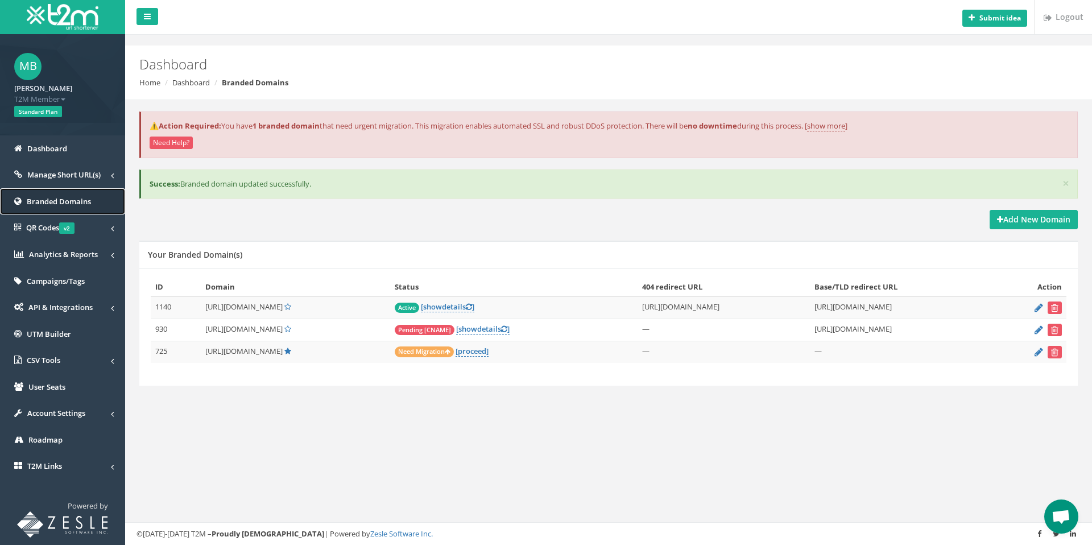
click at [57, 199] on span "Branded Domains" at bounding box center [59, 201] width 64 height 10
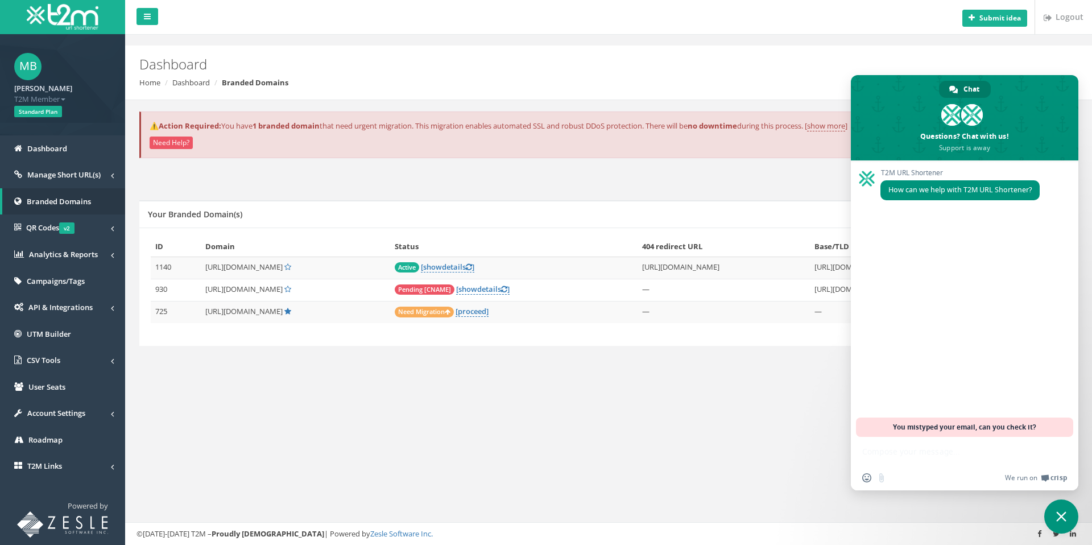
click at [1062, 510] on span "Close chat" at bounding box center [1061, 516] width 34 height 34
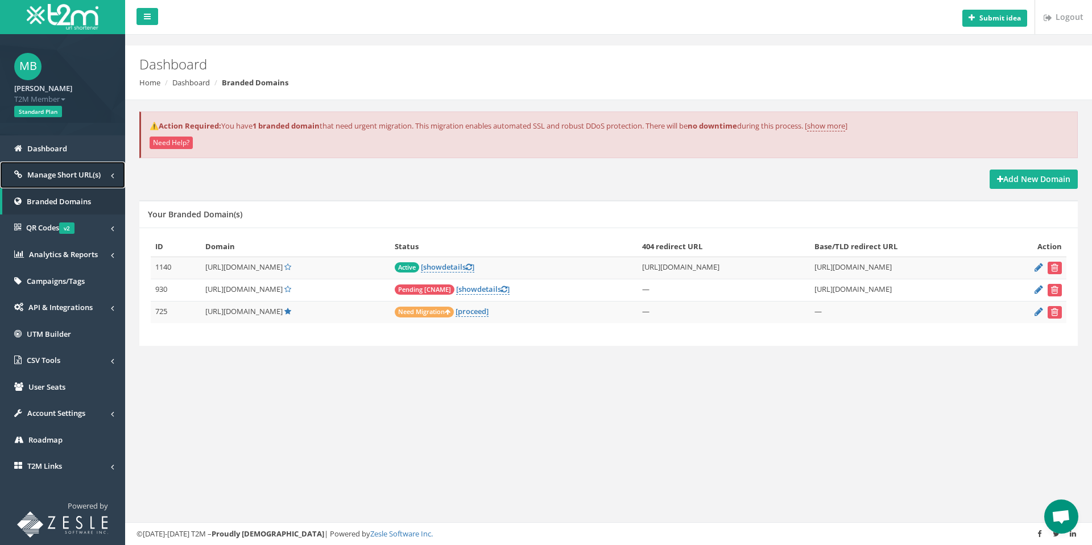
click at [41, 174] on span "Manage Short URL(s)" at bounding box center [63, 174] width 73 height 10
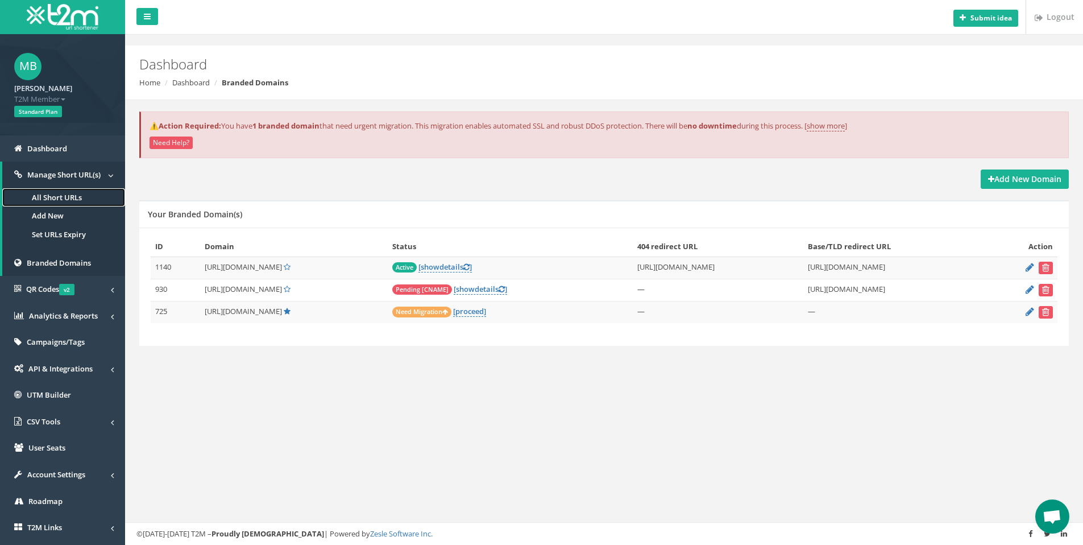
click at [42, 197] on link "All Short URLs" at bounding box center [63, 197] width 123 height 19
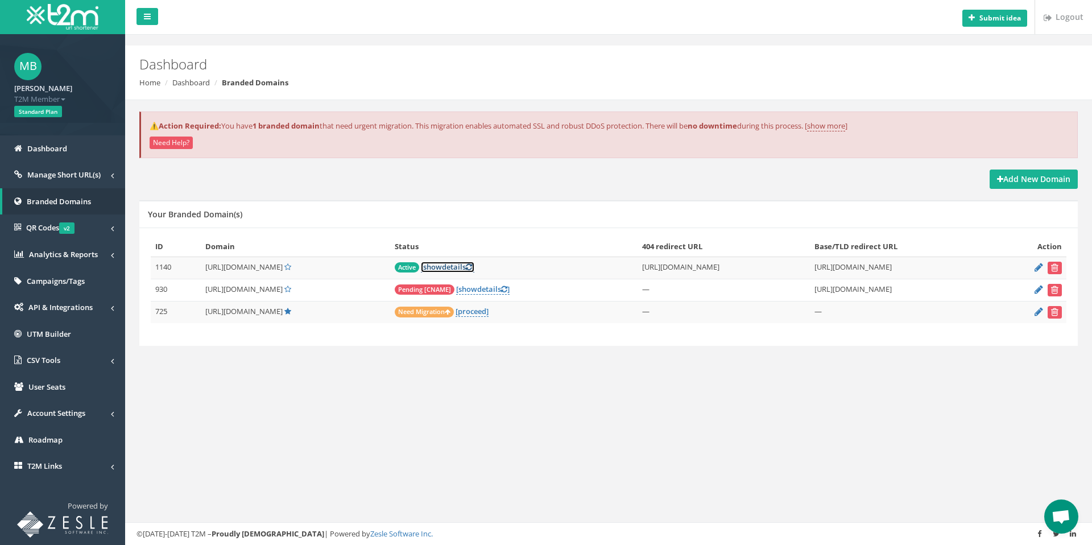
click at [423, 268] on span "show" at bounding box center [432, 267] width 19 height 10
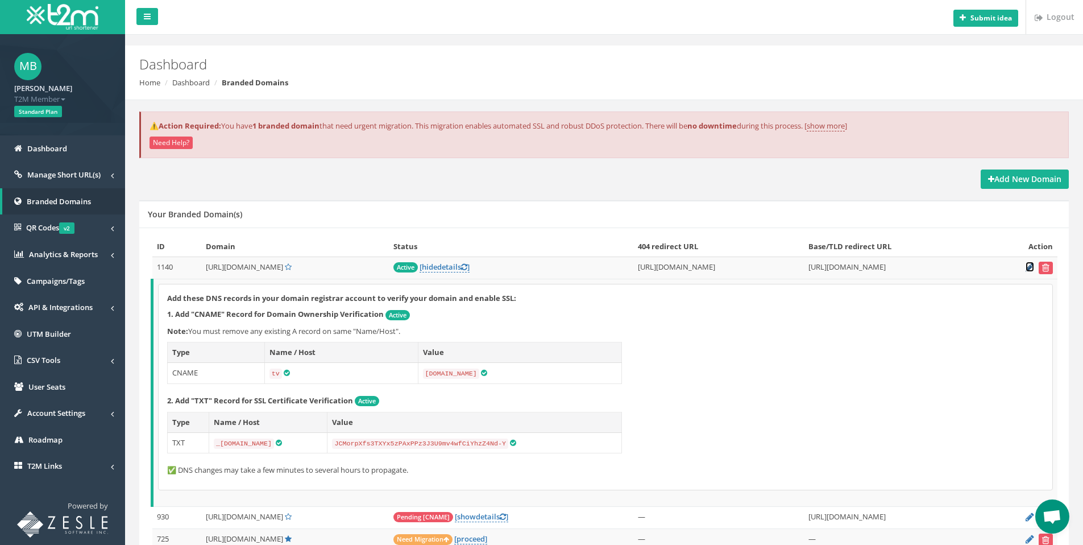
click at [1029, 264] on icon at bounding box center [1030, 266] width 9 height 7
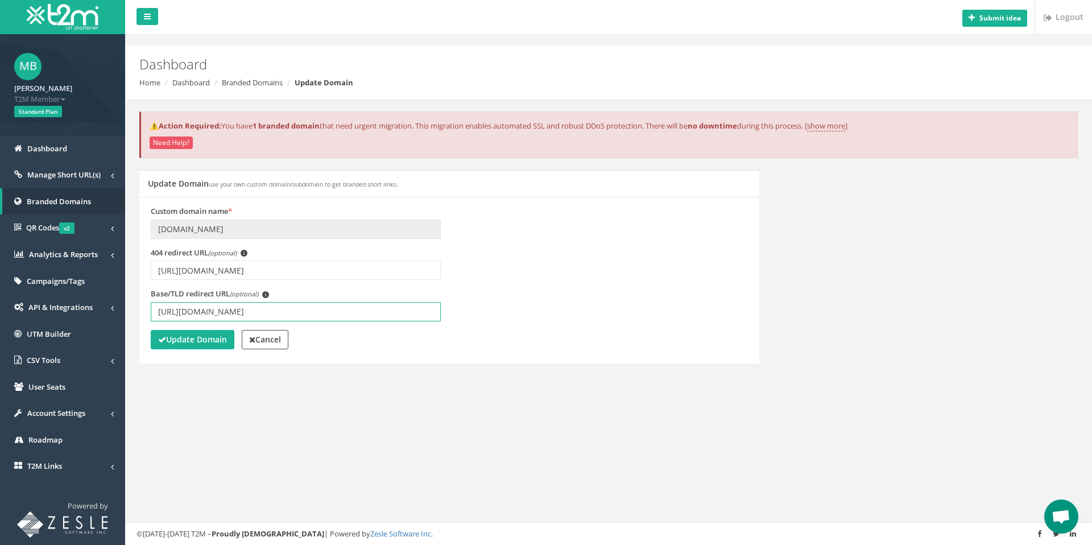
drag, startPoint x: 360, startPoint y: 311, endPoint x: 143, endPoint y: 304, distance: 217.4
click at [143, 304] on div "Base/TLD redirect URL (optional) i https://youtube.com/live/V0KuKSllukU?feature…" at bounding box center [295, 309] width 307 height 42
click at [173, 341] on strong "Update Domain" at bounding box center [192, 339] width 69 height 11
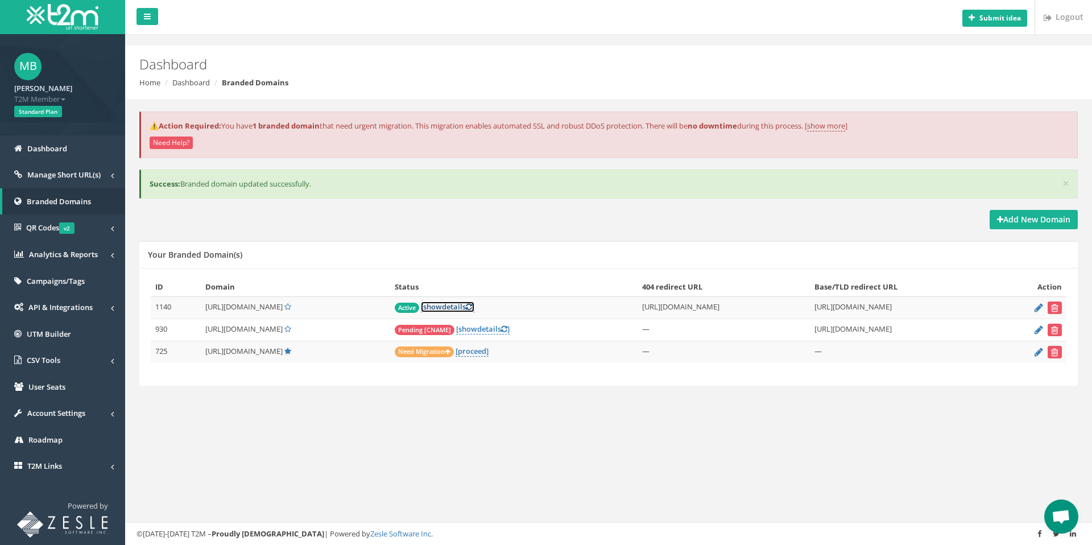
click at [466, 308] on icon at bounding box center [469, 306] width 6 height 7
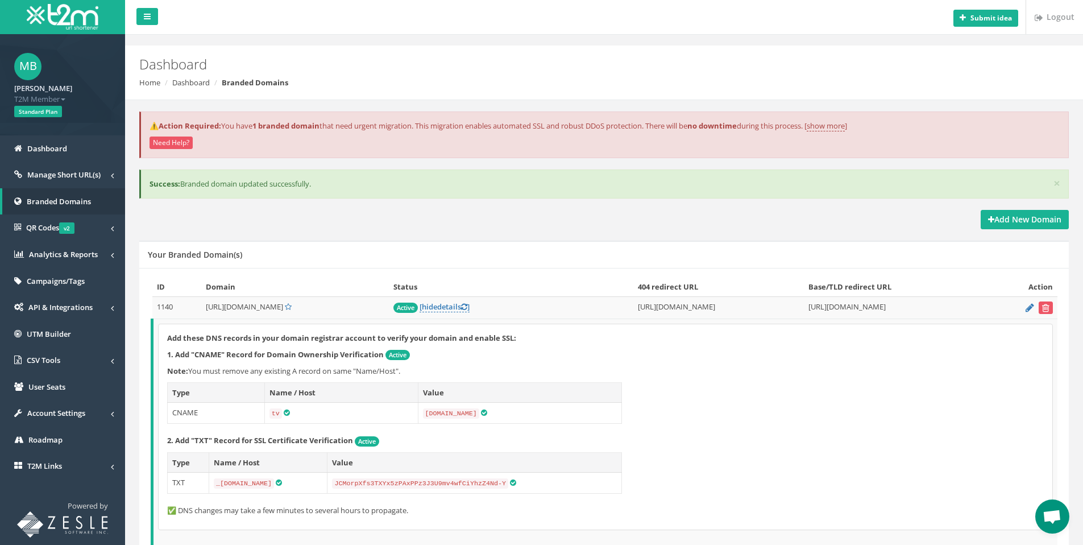
drag, startPoint x: 198, startPoint y: 307, endPoint x: 263, endPoint y: 308, distance: 64.8
click at [263, 308] on td "[URL][DOMAIN_NAME]" at bounding box center [295, 308] width 188 height 22
copy span "[URL][DOMAIN_NAME]"
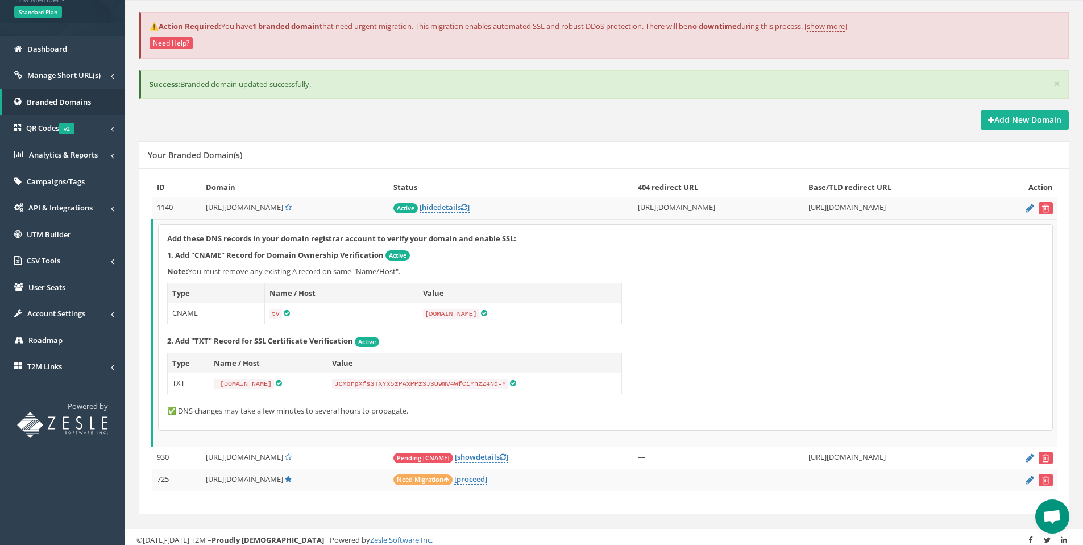
scroll to position [104, 0]
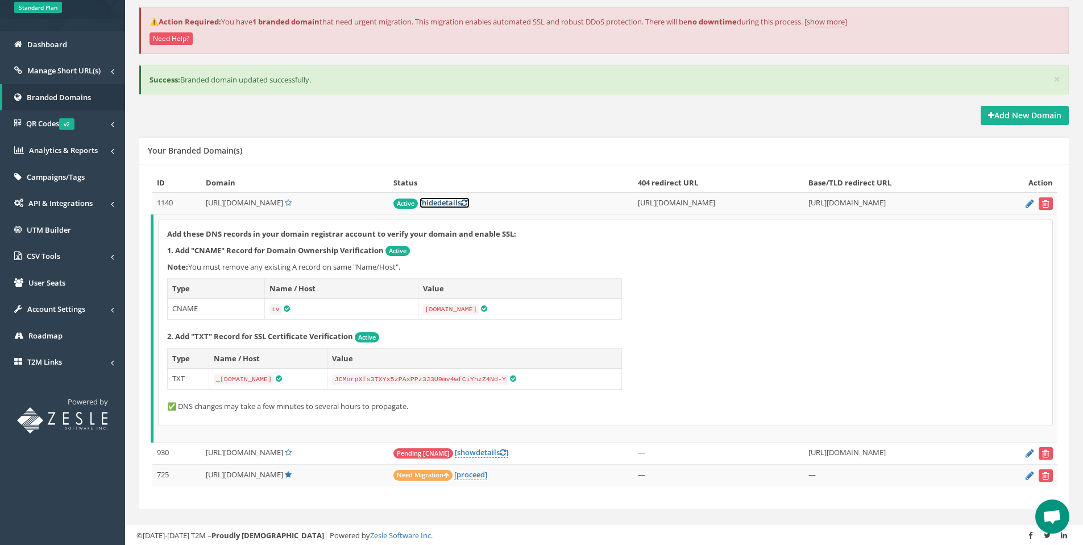
click at [461, 203] on icon at bounding box center [464, 202] width 6 height 7
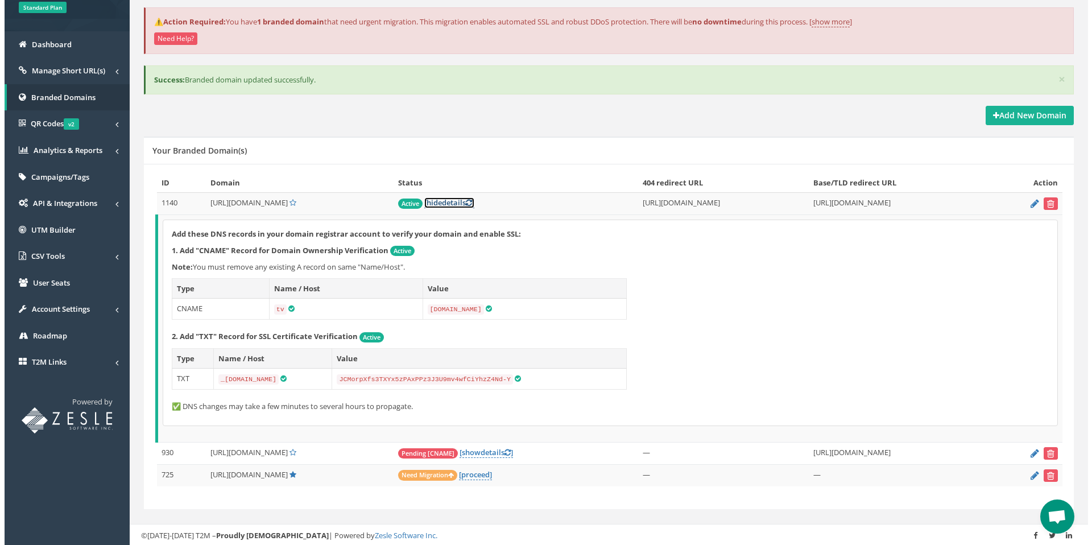
scroll to position [0, 0]
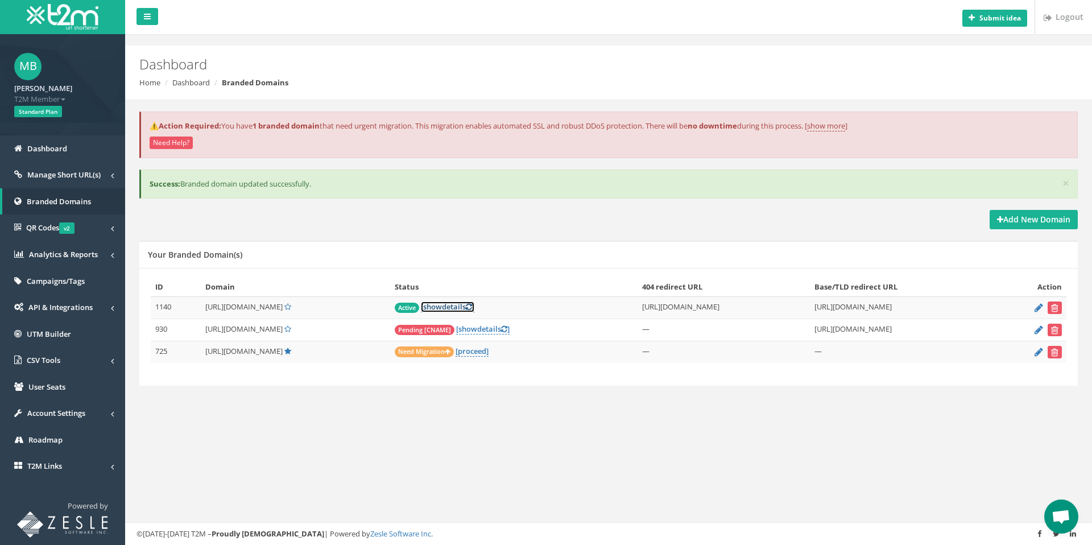
click at [466, 309] on icon at bounding box center [469, 306] width 6 height 7
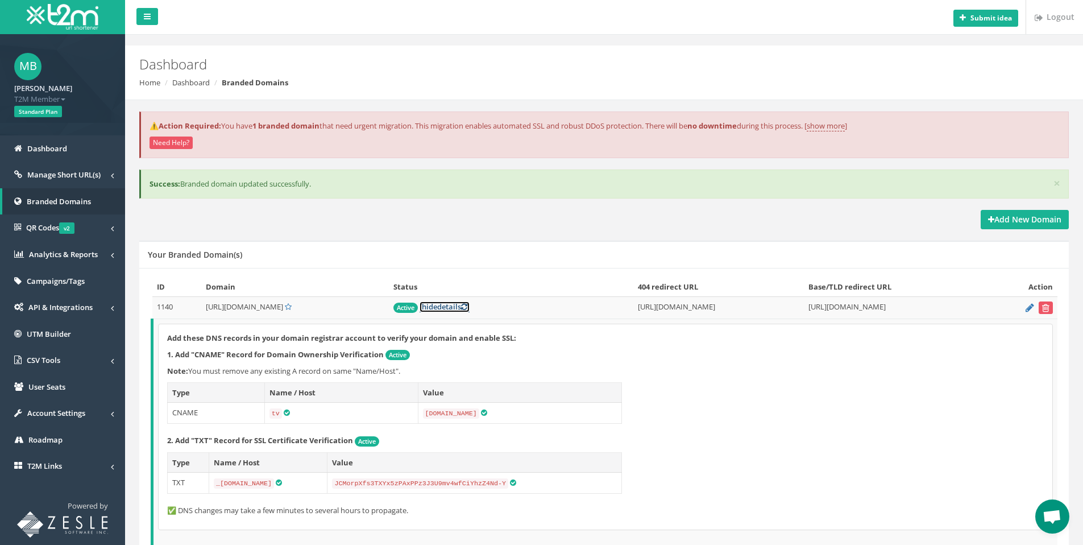
click at [461, 308] on icon at bounding box center [464, 306] width 6 height 7
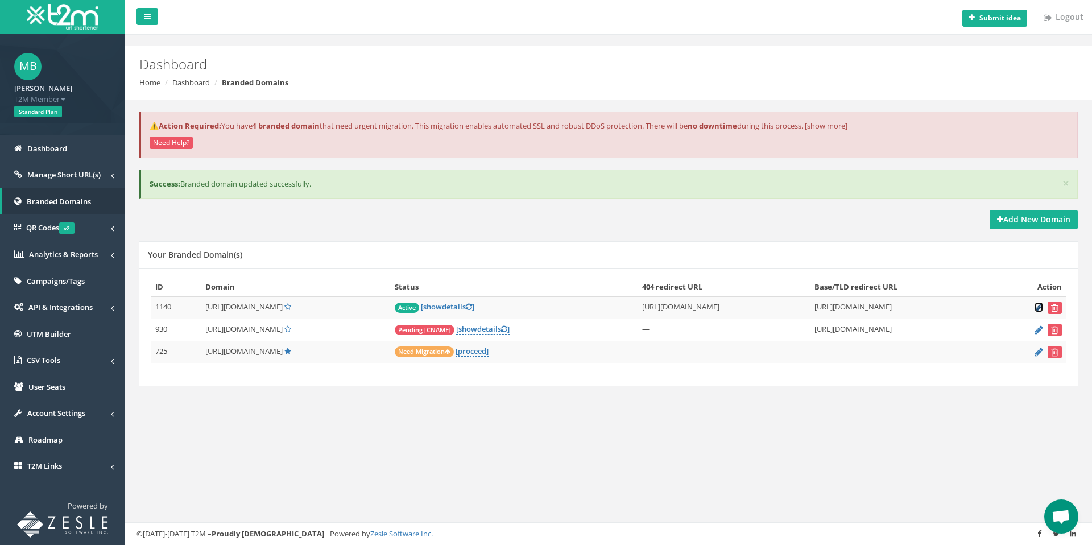
click at [1039, 308] on icon at bounding box center [1038, 307] width 9 height 7
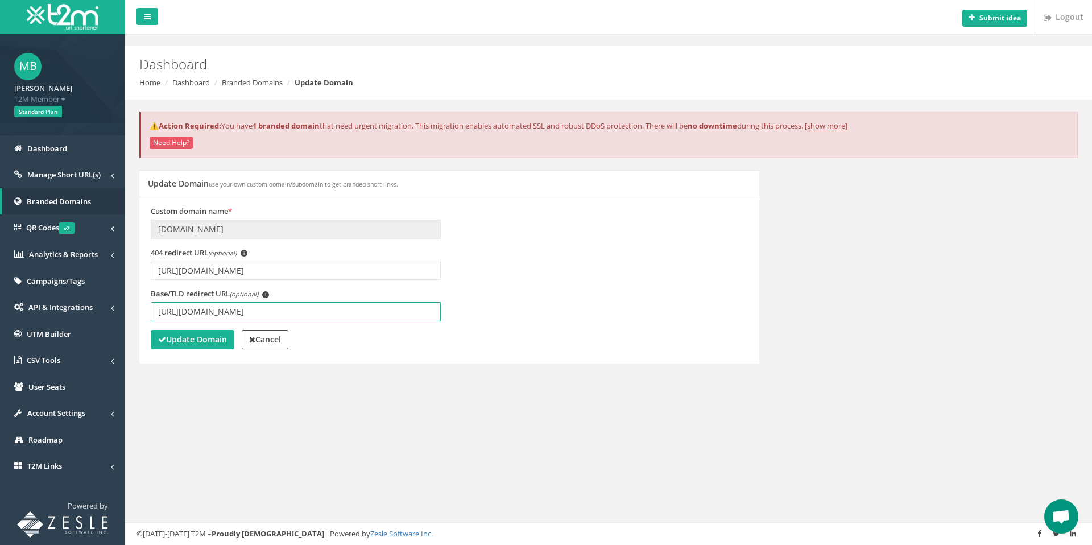
drag, startPoint x: 365, startPoint y: 316, endPoint x: 147, endPoint y: 314, distance: 217.2
click at [147, 314] on div "Base/TLD redirect URL (optional) i [URL][DOMAIN_NAME]" at bounding box center [295, 309] width 307 height 42
click at [390, 310] on input "[URL][DOMAIN_NAME]" at bounding box center [296, 311] width 290 height 19
drag, startPoint x: 390, startPoint y: 310, endPoint x: 155, endPoint y: 321, distance: 235.1
click at [155, 321] on div "Base/TLD redirect URL (optional) i [URL][DOMAIN_NAME]" at bounding box center [295, 309] width 307 height 42
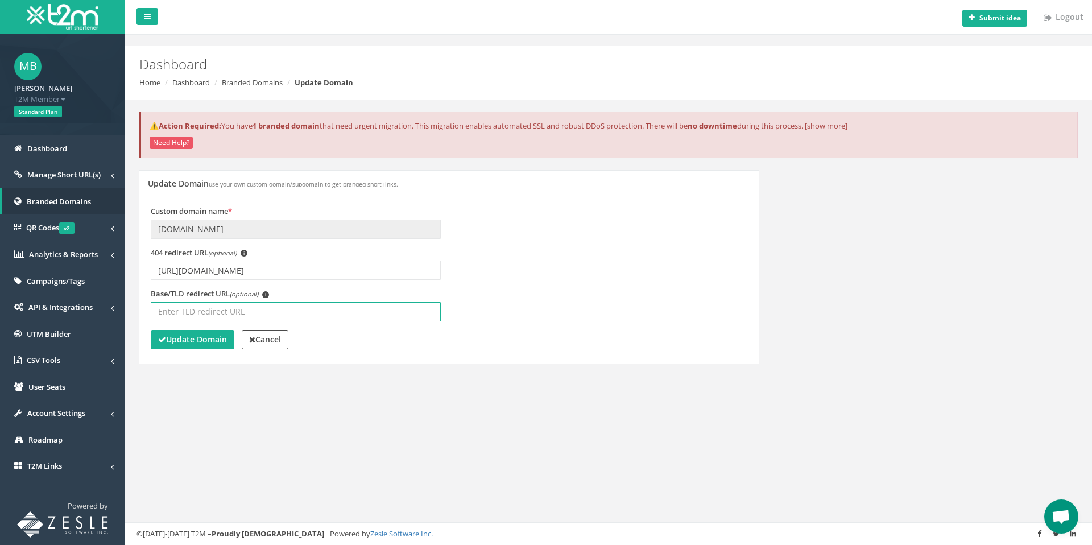
paste input "[URL][DOMAIN_NAME]"
type input "[URL][DOMAIN_NAME]"
click at [177, 338] on strong "Update Domain" at bounding box center [192, 339] width 69 height 11
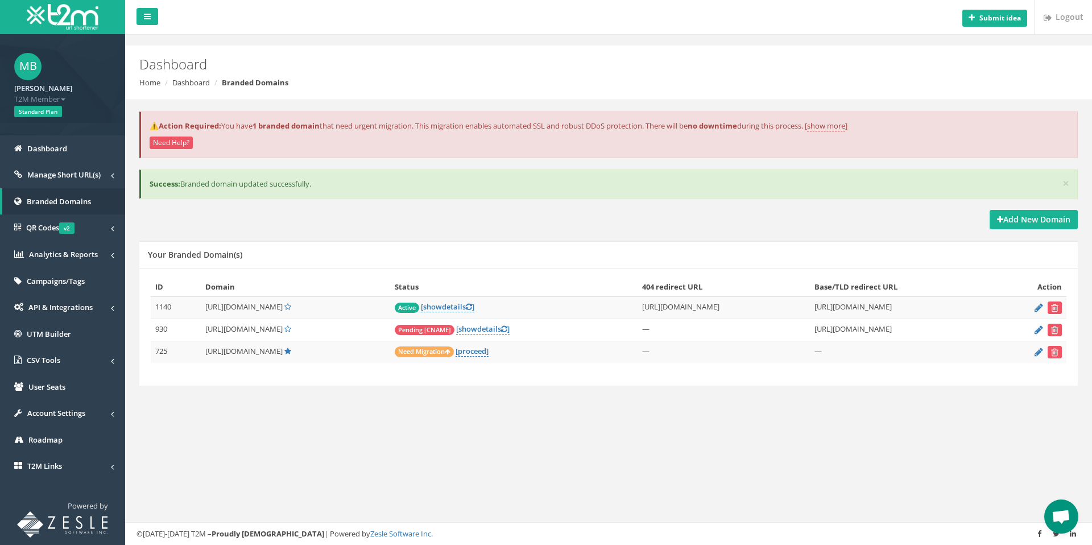
drag, startPoint x: 195, startPoint y: 307, endPoint x: 260, endPoint y: 309, distance: 64.9
click at [260, 309] on span "[URL][DOMAIN_NAME]" at bounding box center [243, 306] width 77 height 10
copy span "[URL][DOMAIN_NAME]"
